Goal: Transaction & Acquisition: Download file/media

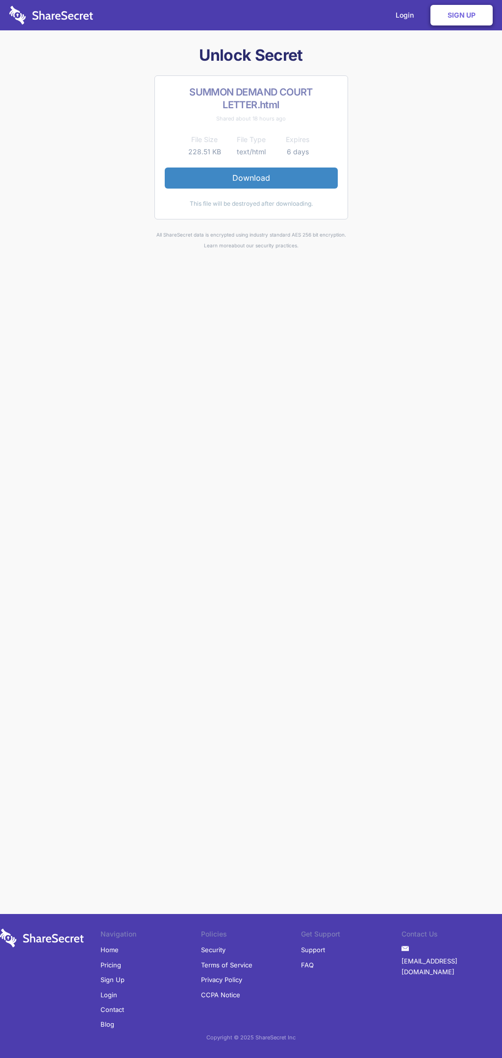
click at [251, 178] on link "Download" at bounding box center [251, 178] width 173 height 21
